Goal: Task Accomplishment & Management: Use online tool/utility

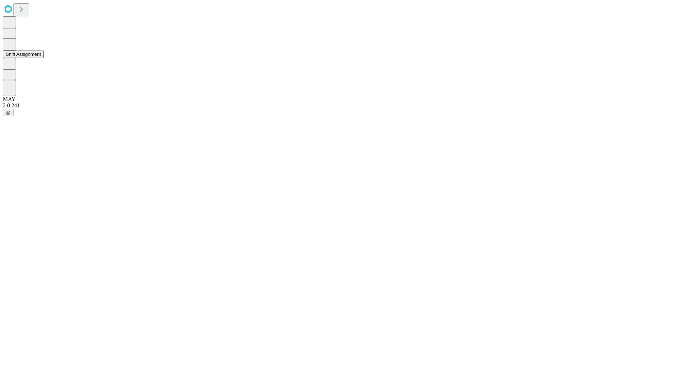
click at [44, 58] on button "Shift Assignment" at bounding box center [23, 53] width 41 height 7
